Goal: Task Accomplishment & Management: Manage account settings

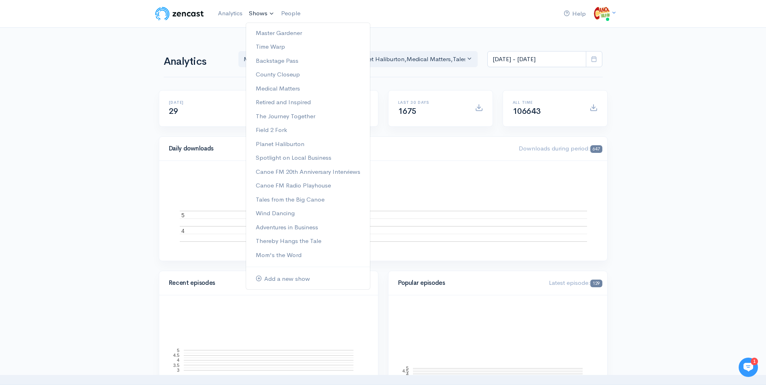
click at [265, 16] on link "Shows" at bounding box center [262, 14] width 32 height 18
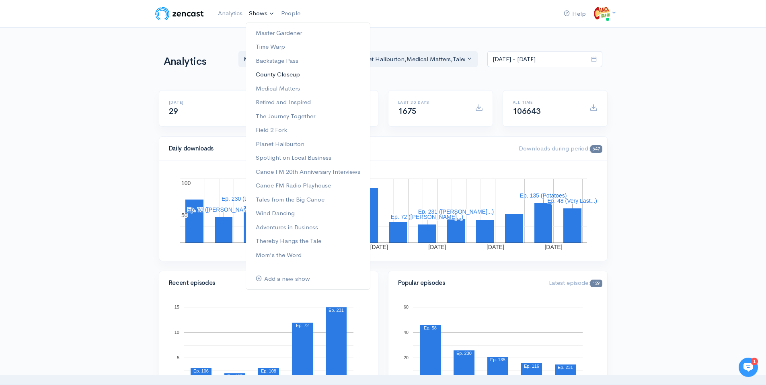
click at [267, 72] on link "County Closeup" at bounding box center [308, 75] width 124 height 14
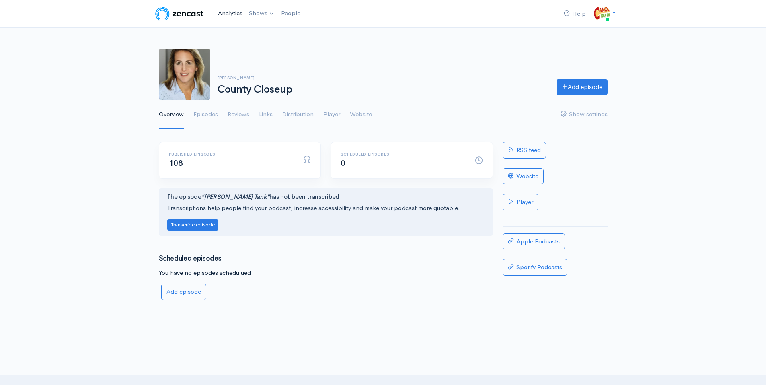
click at [241, 16] on link "Analytics" at bounding box center [230, 13] width 31 height 17
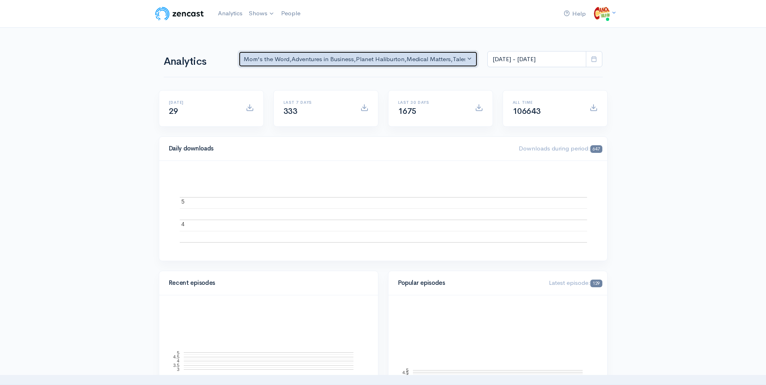
click at [285, 62] on div "Mom's the Word , Adventures in Business , Planet Haliburton , Medical Matters ,…" at bounding box center [355, 59] width 222 height 9
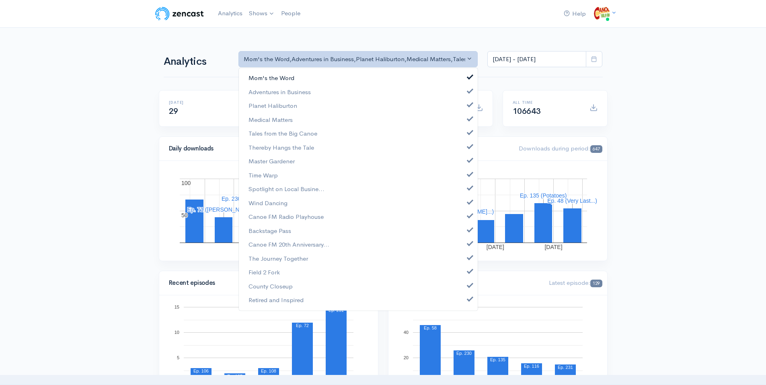
click at [475, 77] on link "Mom's the Word" at bounding box center [358, 78] width 239 height 14
click at [471, 92] on span at bounding box center [469, 90] width 3 height 6
click at [470, 114] on link "Medical Matters" at bounding box center [358, 120] width 239 height 14
click at [473, 105] on link "Planet Haliburton" at bounding box center [358, 106] width 239 height 14
click at [468, 134] on span at bounding box center [469, 132] width 3 height 6
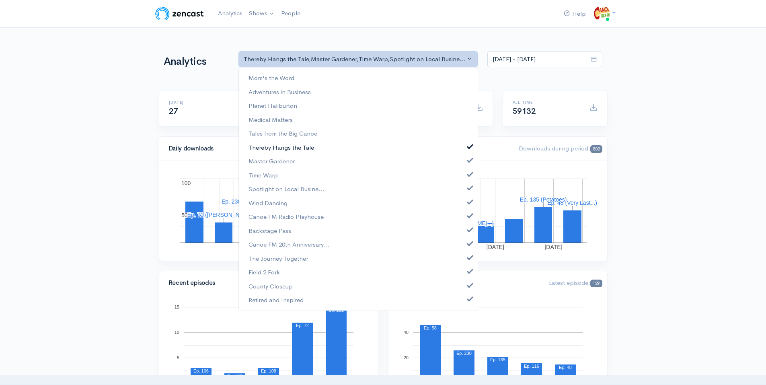
click at [475, 151] on link "Thereby Hangs the Tale" at bounding box center [358, 147] width 239 height 14
click at [471, 159] on span at bounding box center [469, 159] width 3 height 6
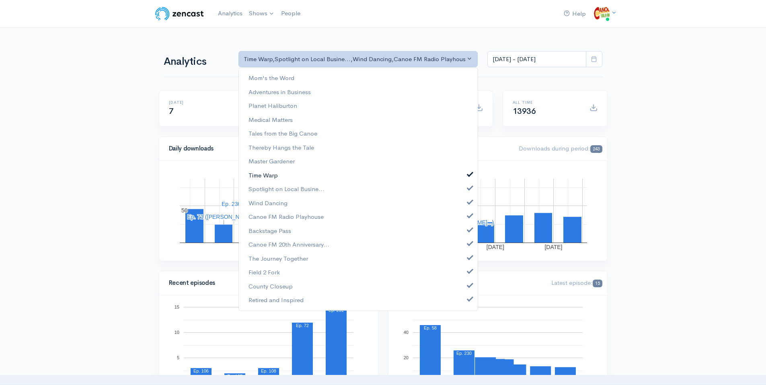
click at [471, 172] on span at bounding box center [469, 173] width 3 height 6
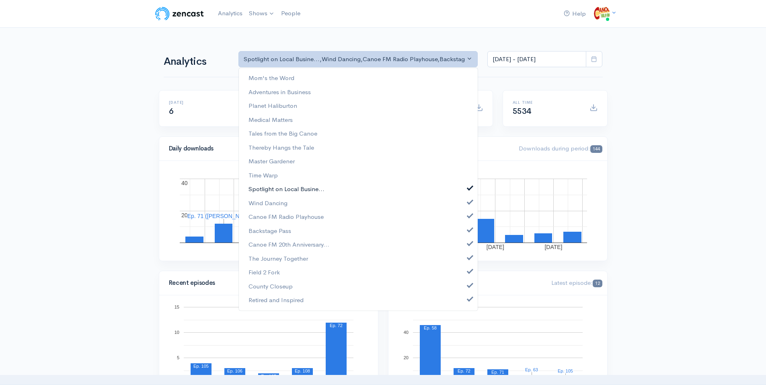
click at [468, 183] on link "Spotlight on Local Busine..." at bounding box center [358, 189] width 239 height 14
click at [470, 199] on span at bounding box center [469, 201] width 3 height 6
click at [473, 217] on link "Canoe FM Radio Playhouse" at bounding box center [358, 217] width 239 height 14
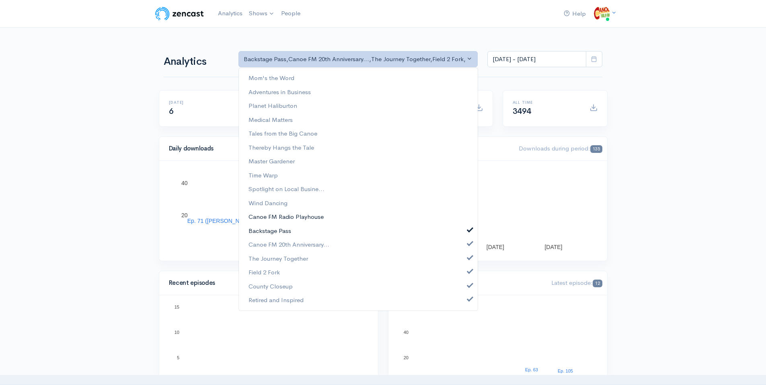
drag, startPoint x: 471, startPoint y: 228, endPoint x: 469, endPoint y: 213, distance: 15.0
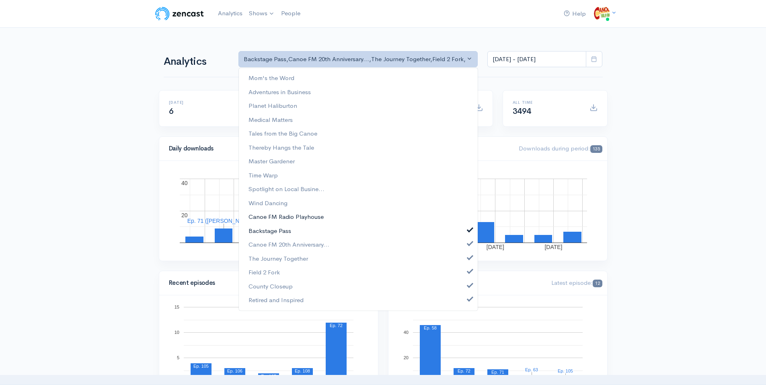
click at [471, 227] on span at bounding box center [469, 229] width 3 height 6
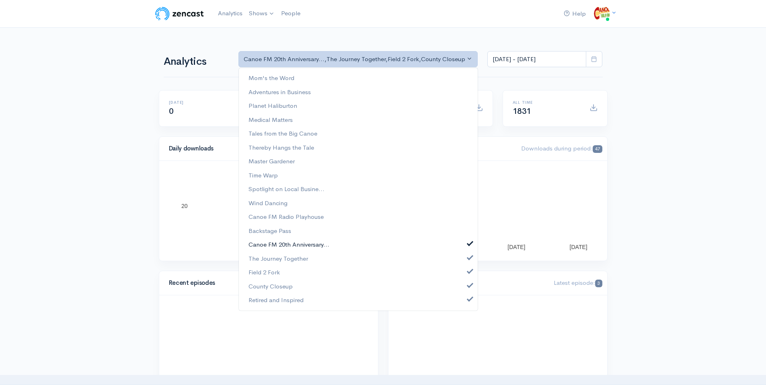
click at [468, 247] on link "Canoe FM 20th Anniversary..." at bounding box center [358, 245] width 239 height 14
click at [469, 259] on span at bounding box center [469, 256] width 3 height 6
click at [471, 273] on span at bounding box center [469, 270] width 3 height 6
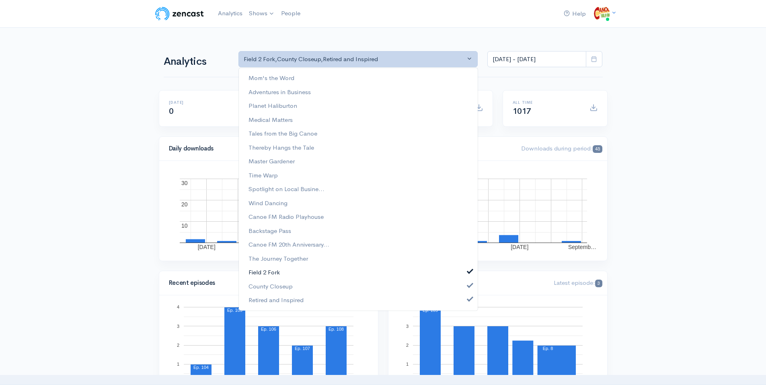
select select "14792"
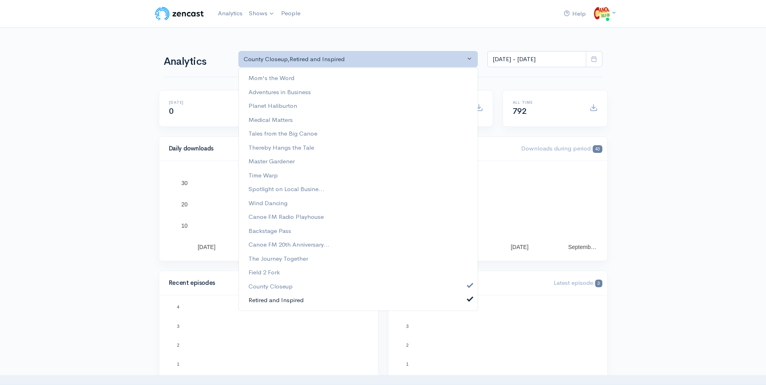
click at [468, 299] on span at bounding box center [469, 298] width 3 height 6
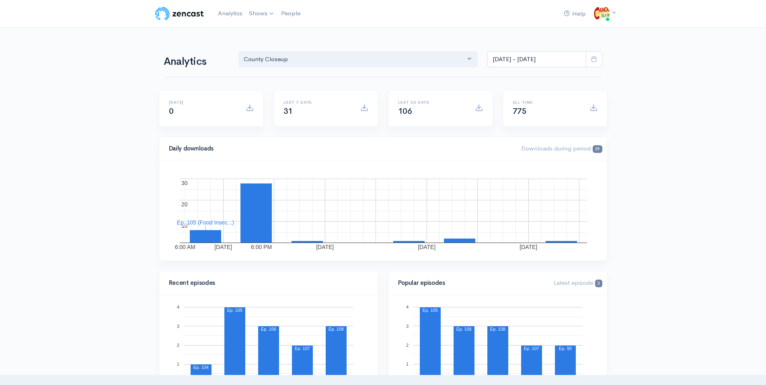
click at [593, 61] on icon at bounding box center [594, 59] width 6 height 6
click at [495, 160] on li "All time" at bounding box center [516, 164] width 56 height 12
type input "[DATE] - [DATE]"
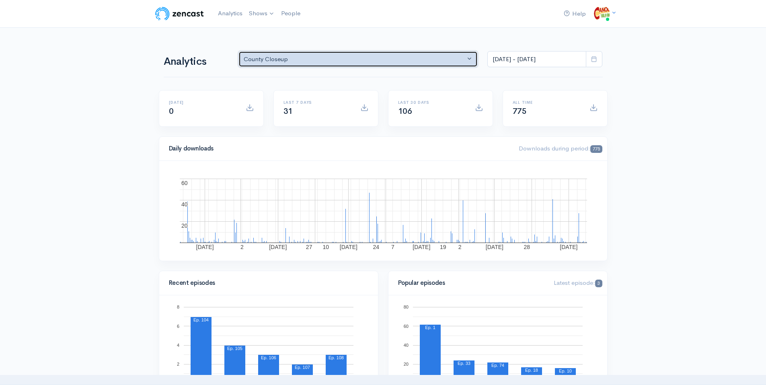
click at [467, 58] on button "County Closeup" at bounding box center [358, 59] width 240 height 16
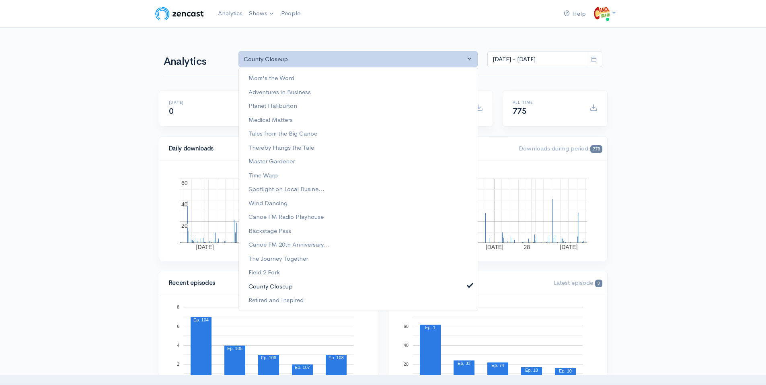
click at [308, 287] on link "County Closeup" at bounding box center [358, 286] width 239 height 14
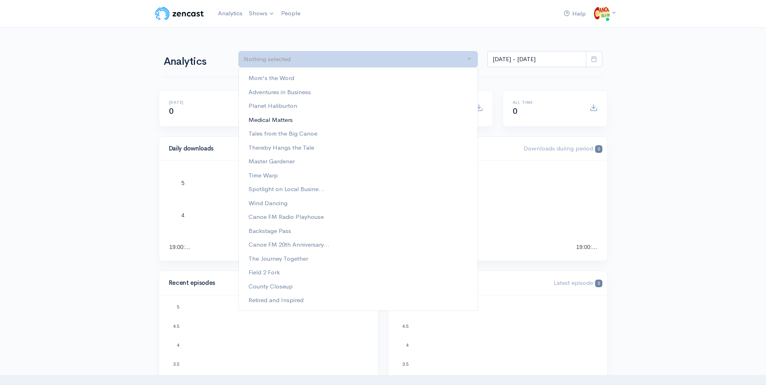
click at [291, 121] on span "Medical Matters" at bounding box center [271, 119] width 44 height 9
select select "4216"
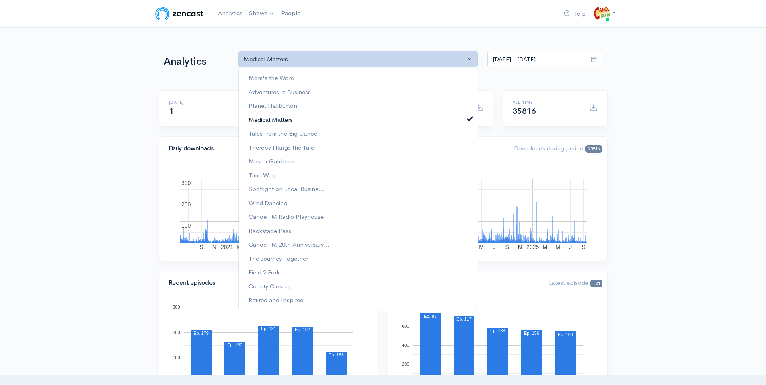
click at [304, 120] on link "Medical Matters" at bounding box center [358, 120] width 239 height 14
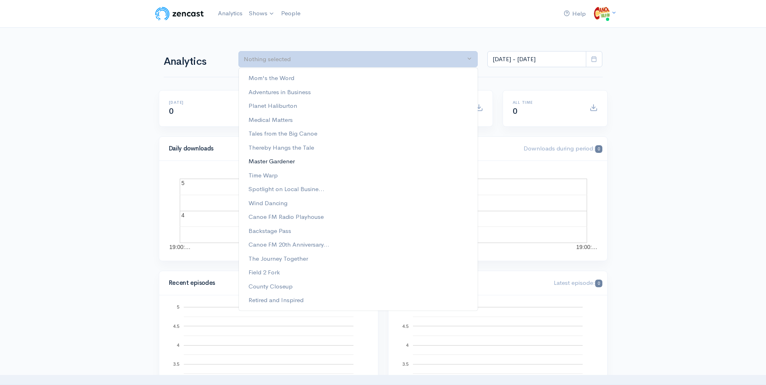
click at [281, 163] on span "Master Gardener" at bounding box center [272, 161] width 46 height 9
select select "4303"
